Goal: Navigation & Orientation: Understand site structure

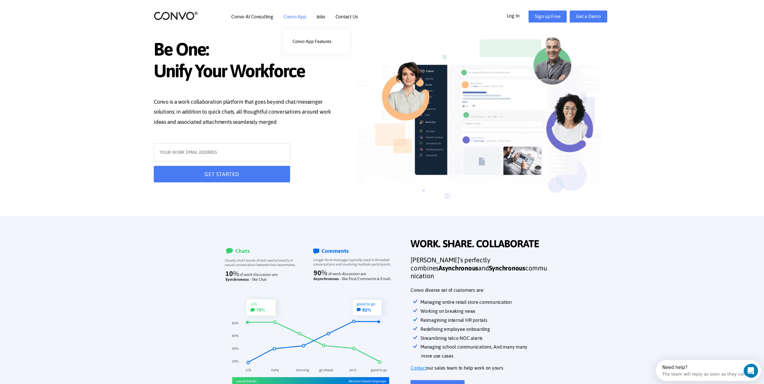
click at [298, 19] on link "Convo App" at bounding box center [295, 16] width 23 height 5
click at [311, 40] on link "Convo App Features" at bounding box center [317, 41] width 66 height 12
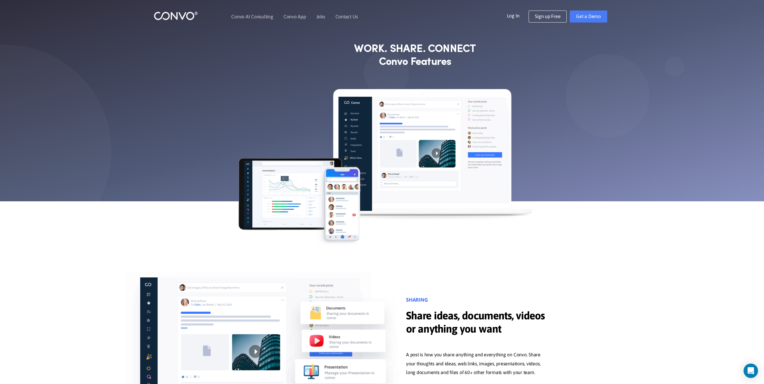
click at [177, 13] on img at bounding box center [176, 15] width 44 height 9
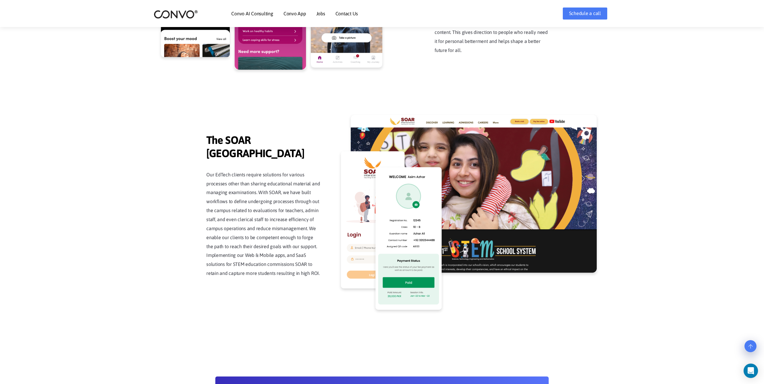
scroll to position [1359, 0]
